Goal: Information Seeking & Learning: Learn about a topic

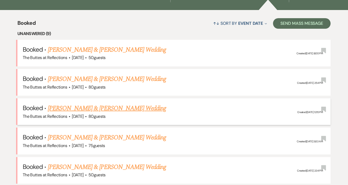
scroll to position [196, 0]
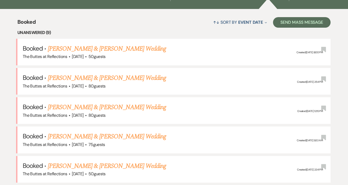
click at [100, 48] on link "[PERSON_NAME] & [PERSON_NAME] Wedding" at bounding box center [107, 49] width 118 height 10
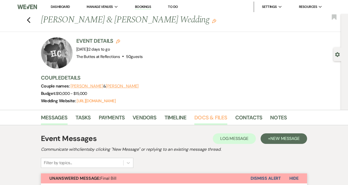
click at [211, 115] on link "Docs & Files" at bounding box center [210, 120] width 33 height 12
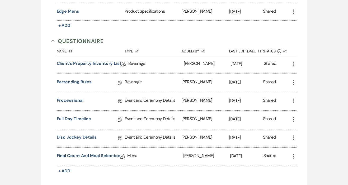
scroll to position [530, 0]
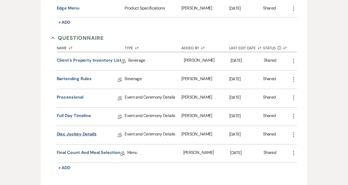
click at [77, 135] on link "Disc Jockey Details" at bounding box center [77, 135] width 40 height 8
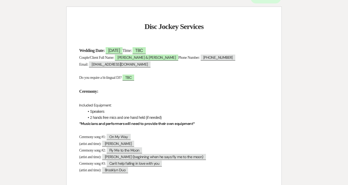
scroll to position [13, 0]
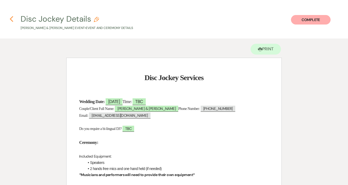
click at [11, 20] on use "button" at bounding box center [11, 19] width 3 height 6
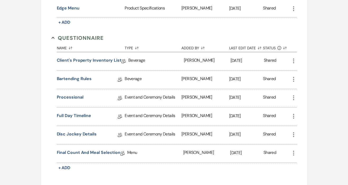
scroll to position [534, 0]
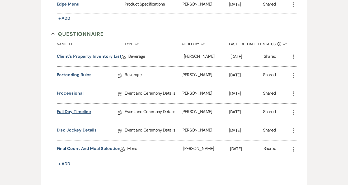
click at [73, 113] on link "Full Day Timeline" at bounding box center [74, 113] width 35 height 8
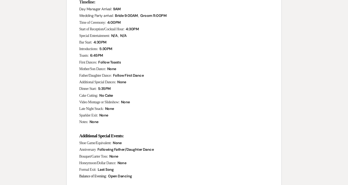
scroll to position [121, 0]
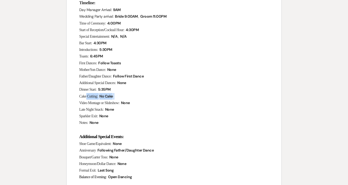
drag, startPoint x: 87, startPoint y: 95, endPoint x: 140, endPoint y: 92, distance: 53.4
click at [141, 93] on p "Cake Cutting: ﻿ No Cake ﻿" at bounding box center [174, 96] width 190 height 7
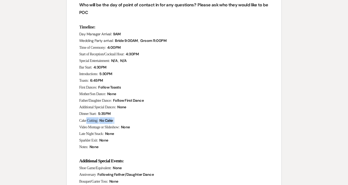
scroll to position [93, 0]
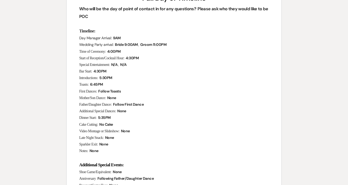
click at [135, 116] on p "Dinner Start: ﻿ 5:35PM ﻿" at bounding box center [174, 118] width 190 height 7
